Goal: Information Seeking & Learning: Learn about a topic

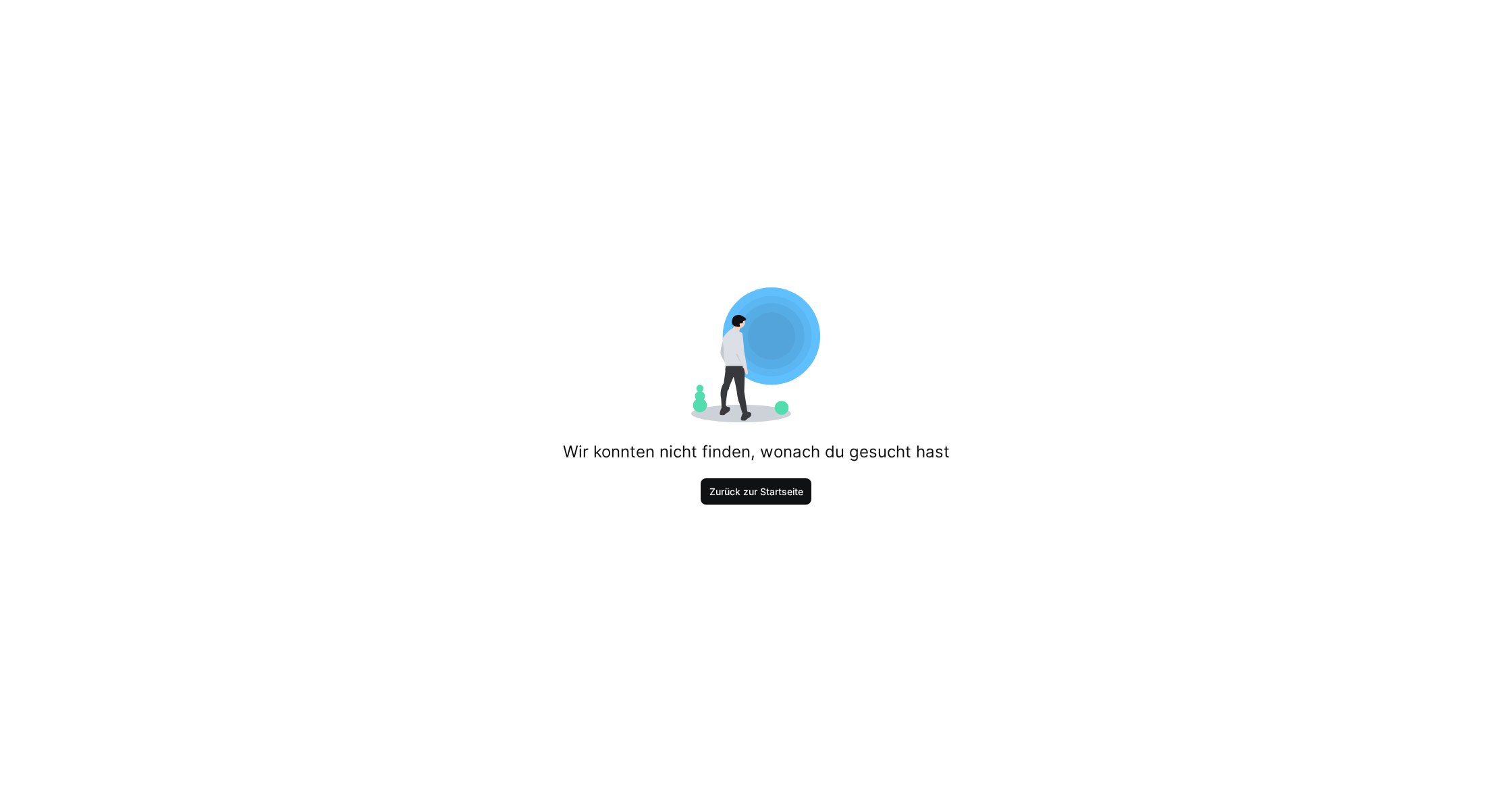
click at [772, 496] on span "Zurück zur Startseite" at bounding box center [756, 492] width 98 height 13
